Goal: Information Seeking & Learning: Find specific fact

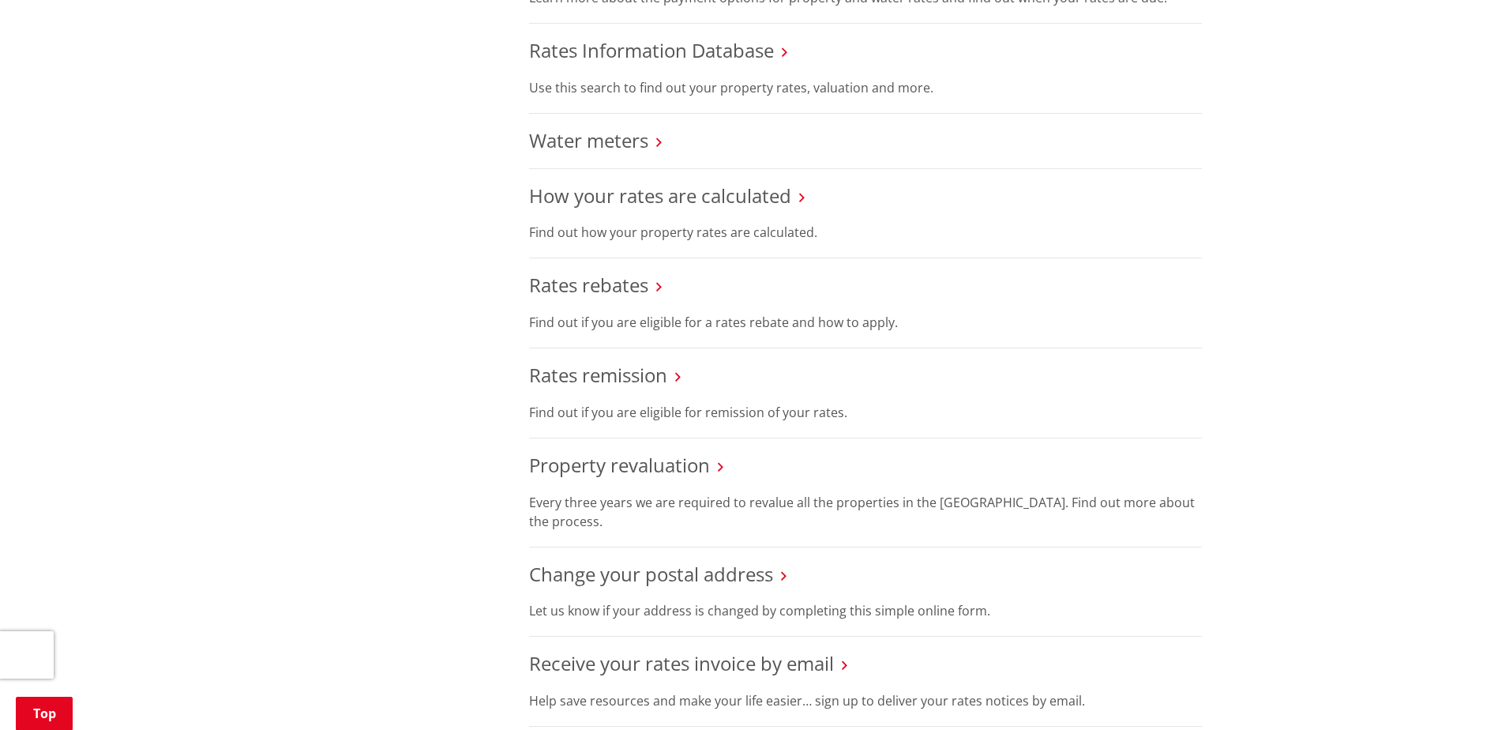
scroll to position [869, 0]
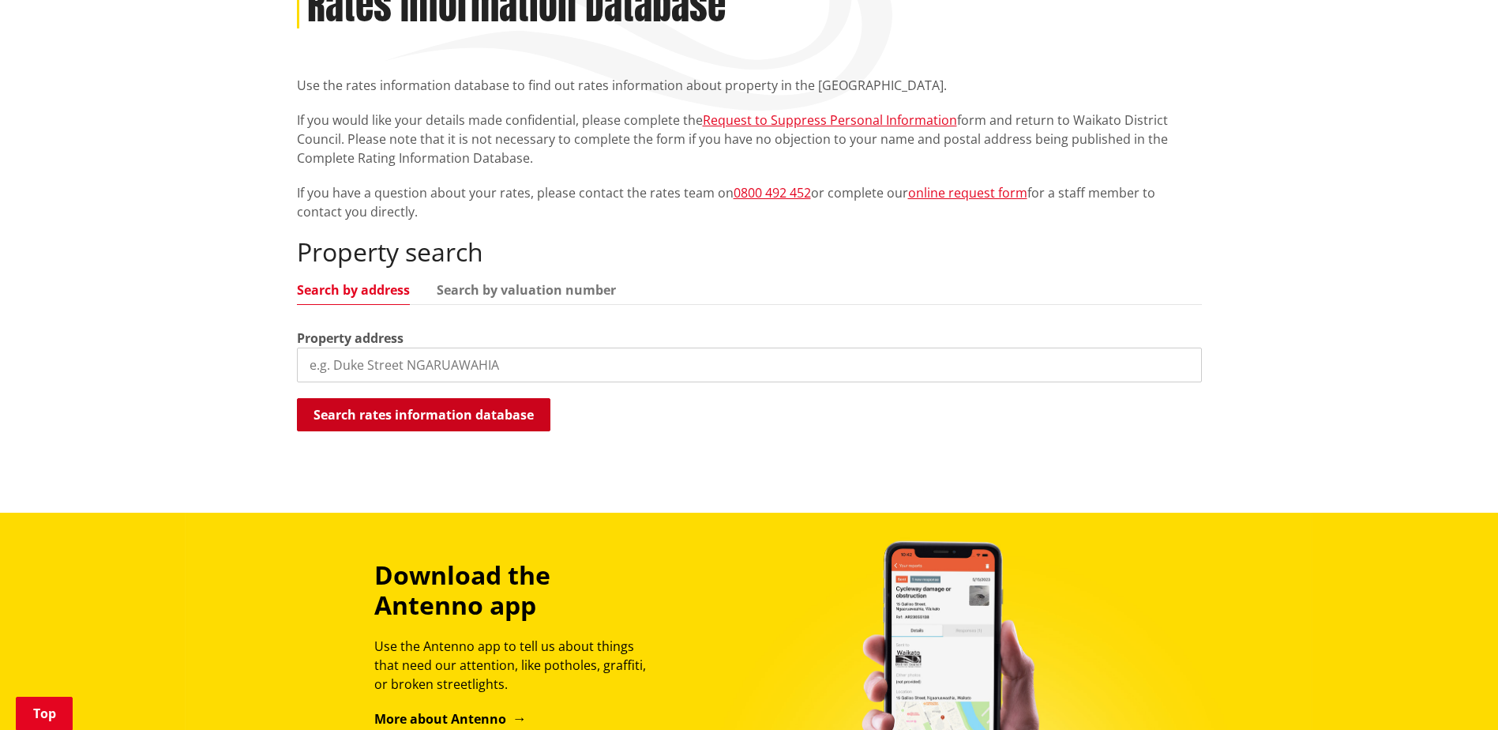
scroll to position [316, 0]
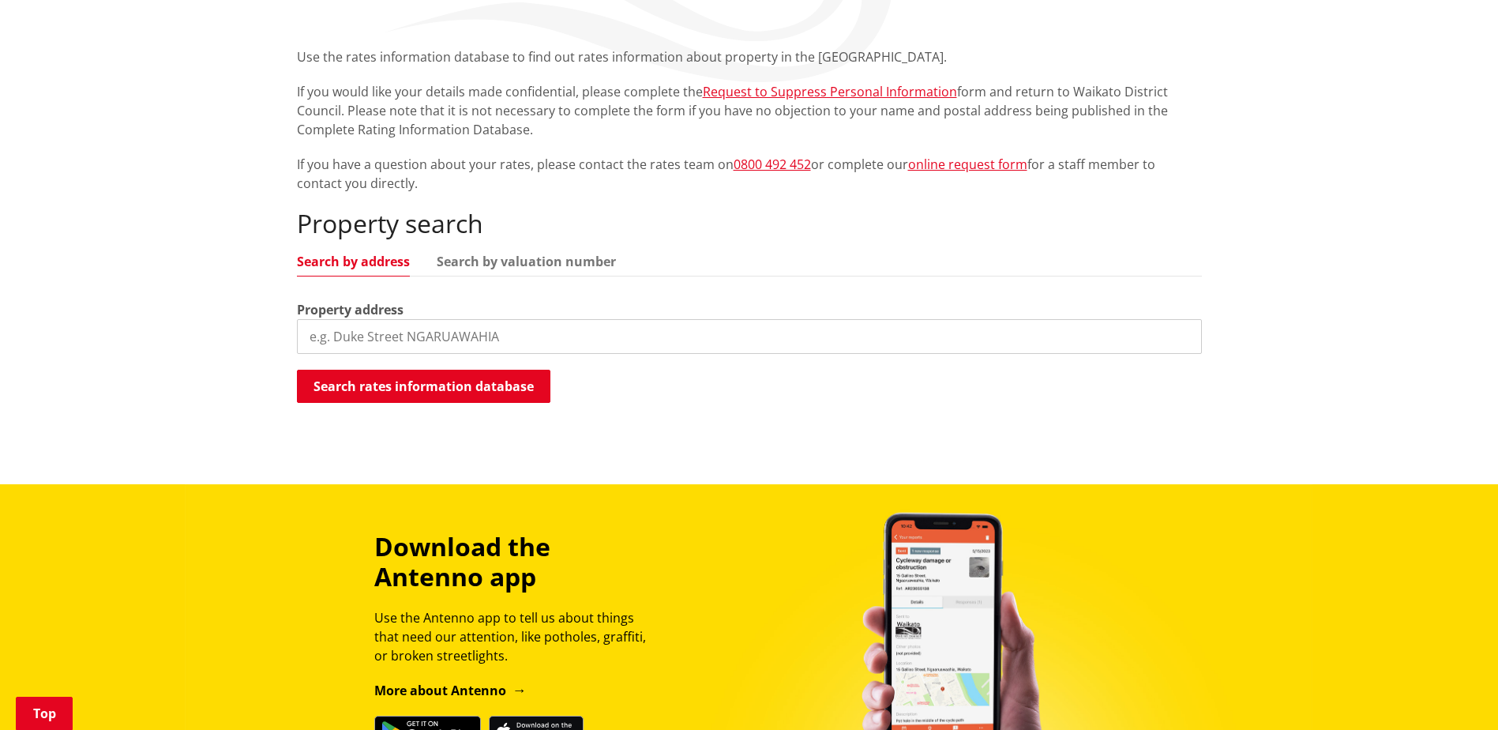
click at [506, 320] on input "search" at bounding box center [749, 336] width 905 height 35
paste input "Te Kawa Road"
click at [611, 396] on div "Search rates information database Searching..." at bounding box center [749, 388] width 905 height 36
click at [305, 333] on input "Te Kawa Road" at bounding box center [749, 336] width 905 height 35
drag, startPoint x: 409, startPoint y: 338, endPoint x: 220, endPoint y: 345, distance: 188.9
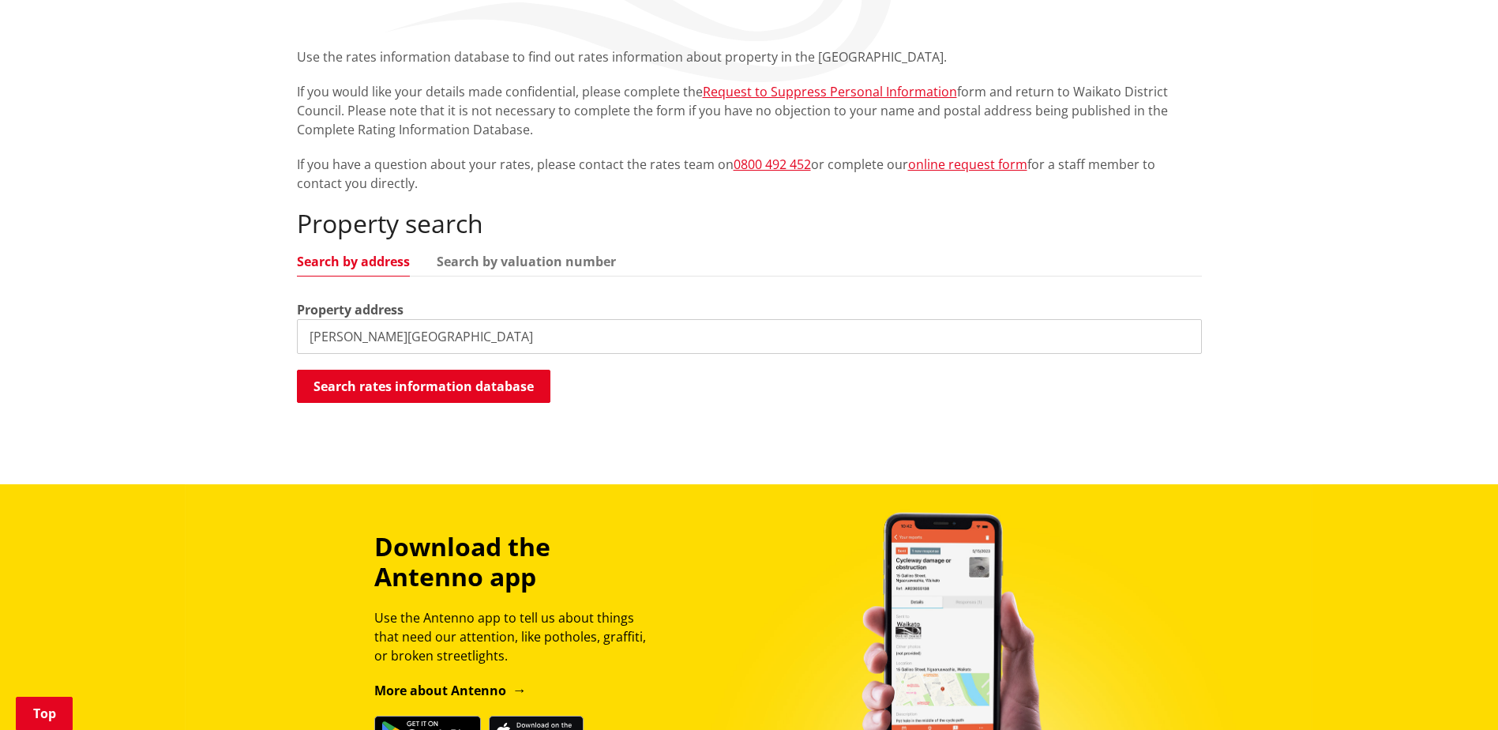
click at [220, 345] on div "Home Services and facilities Rates Rates Information Database Rates Information…" at bounding box center [749, 185] width 1498 height 598
paste input "1008D"
click at [521, 404] on div "Search rates information database Searching..." at bounding box center [749, 388] width 905 height 36
click at [501, 374] on button "Search rates information database" at bounding box center [424, 386] width 254 height 33
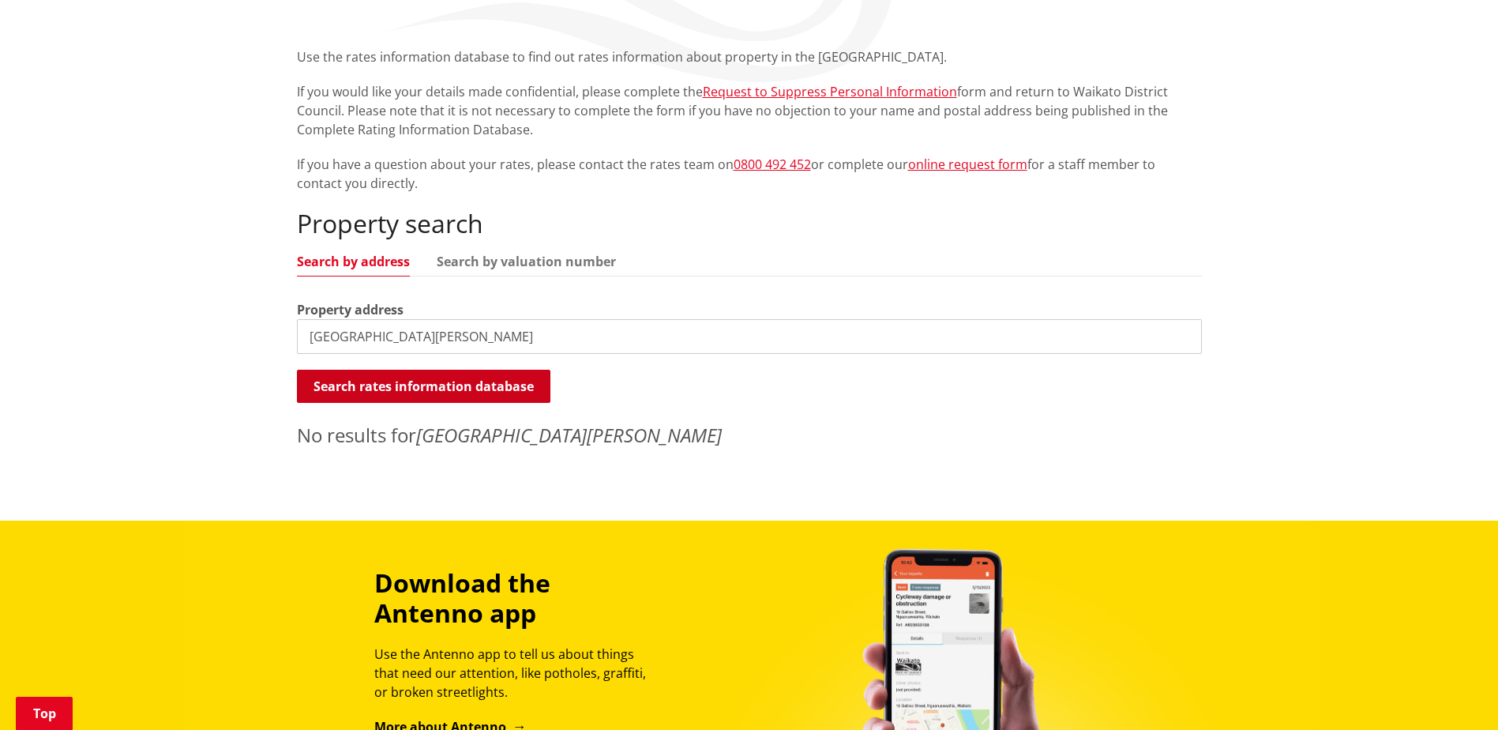
click at [368, 380] on button "Search rates information database" at bounding box center [424, 386] width 254 height 33
click at [583, 251] on div "Property search Search by address Search by valuation number Property address 1…" at bounding box center [749, 329] width 905 height 240
click at [579, 258] on link "Search by valuation number" at bounding box center [526, 261] width 179 height 13
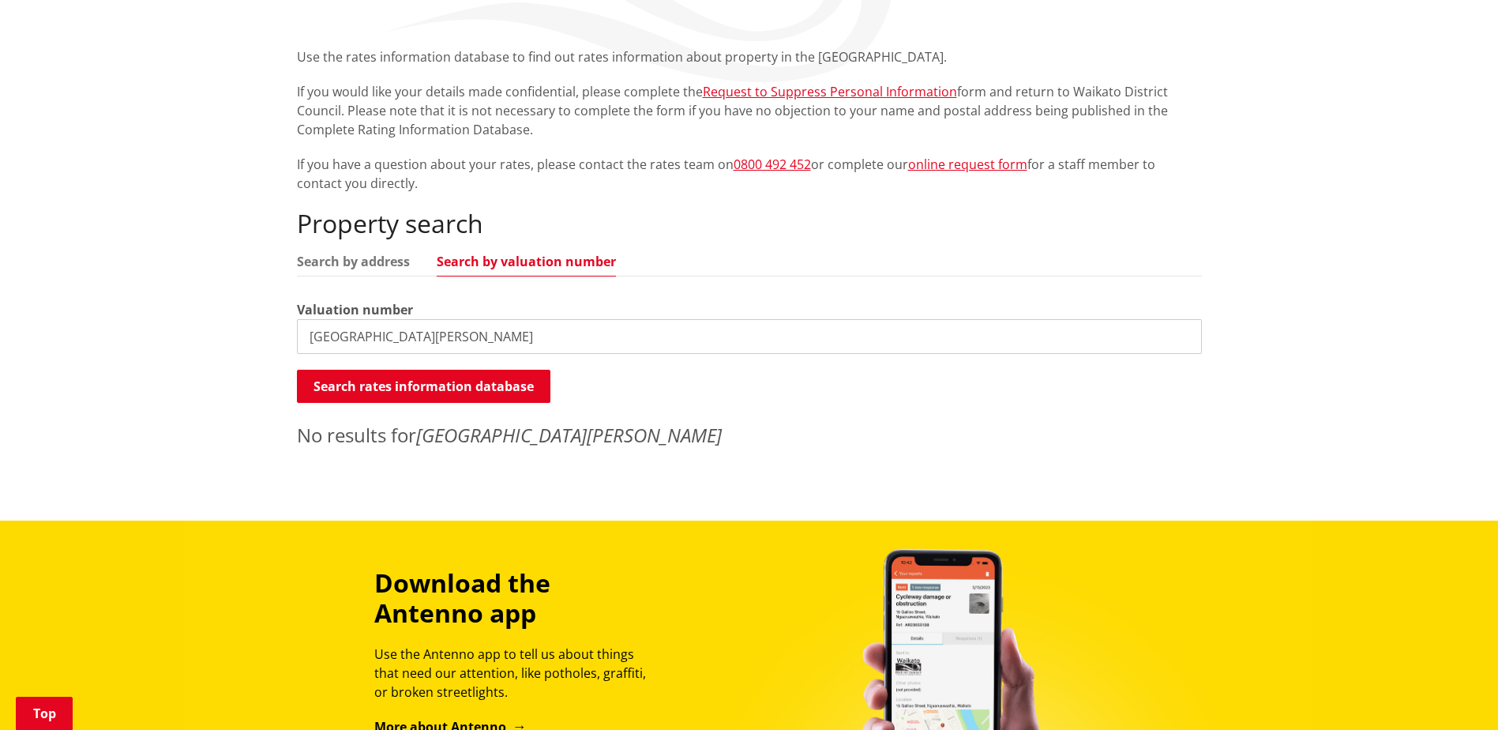
drag, startPoint x: 461, startPoint y: 340, endPoint x: 680, endPoint y: 421, distance: 233.9
click at [286, 355] on div "Home Services and facilities Rates Rates Information Database Rates Information…" at bounding box center [749, 192] width 929 height 532
paste input "0555027207"
type input "0555027207"
drag, startPoint x: 691, startPoint y: 421, endPoint x: 671, endPoint y: 422, distance: 19.8
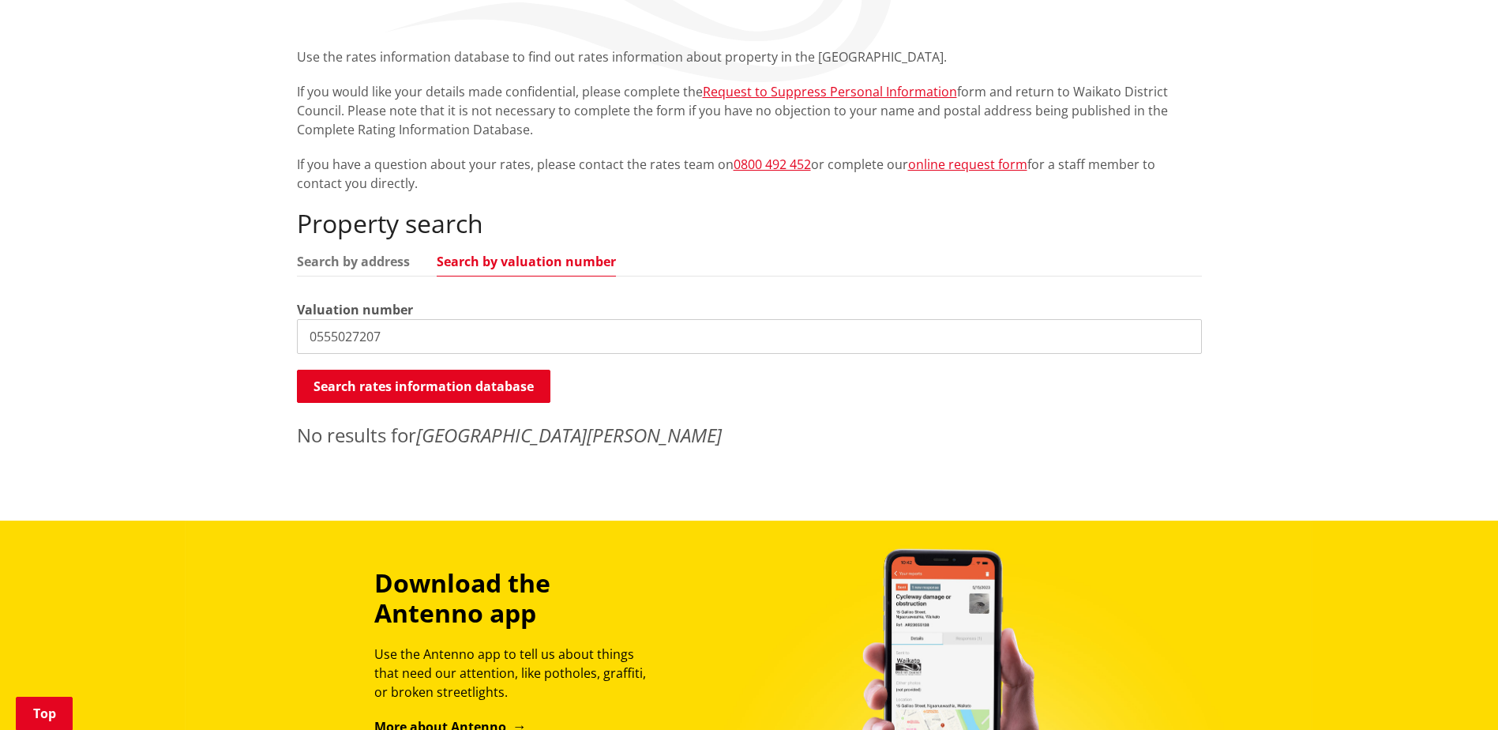
click at [681, 422] on p "No results for 1008D Te Kawa Road" at bounding box center [749, 435] width 905 height 28
click at [502, 392] on button "Search rates information database" at bounding box center [424, 386] width 254 height 33
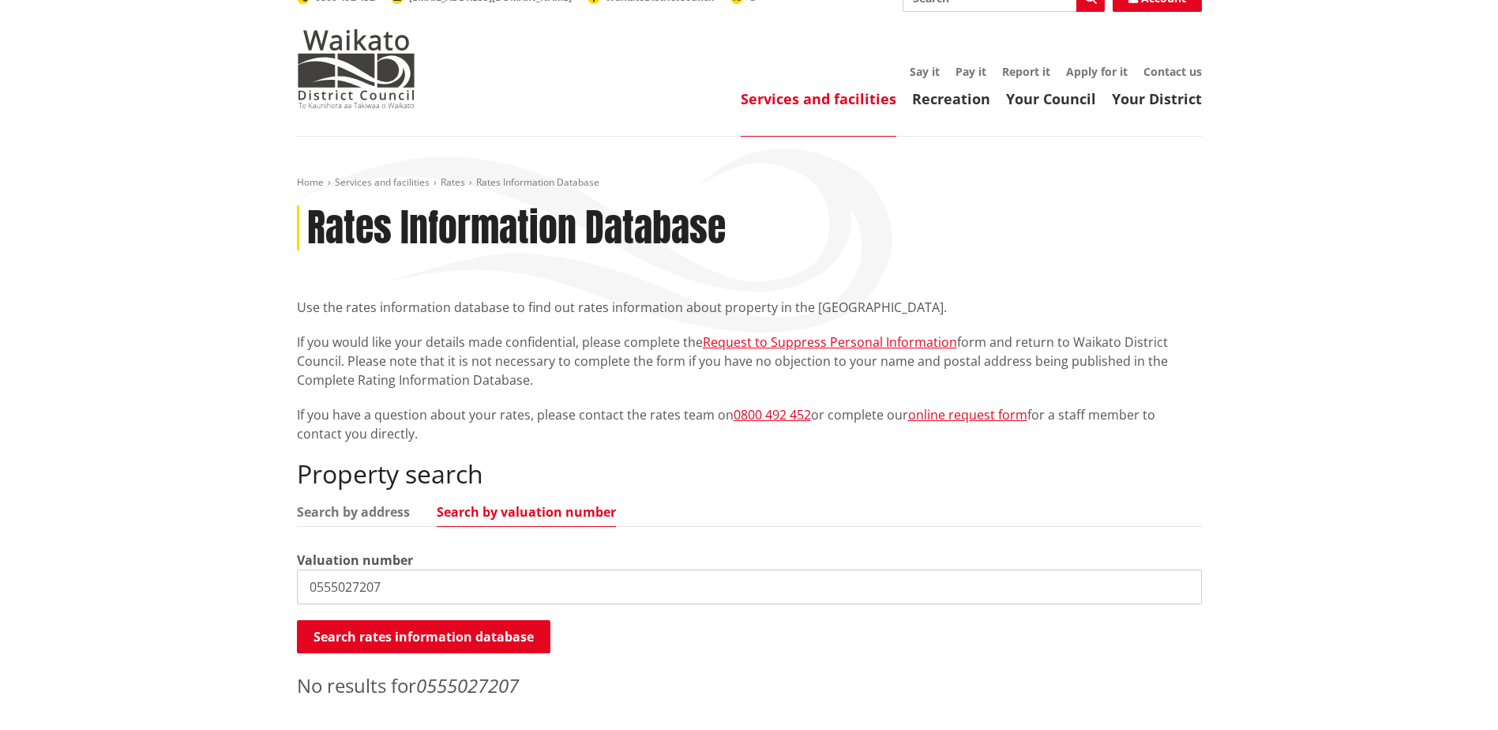
scroll to position [0, 0]
